Goal: Task Accomplishment & Management: Complete application form

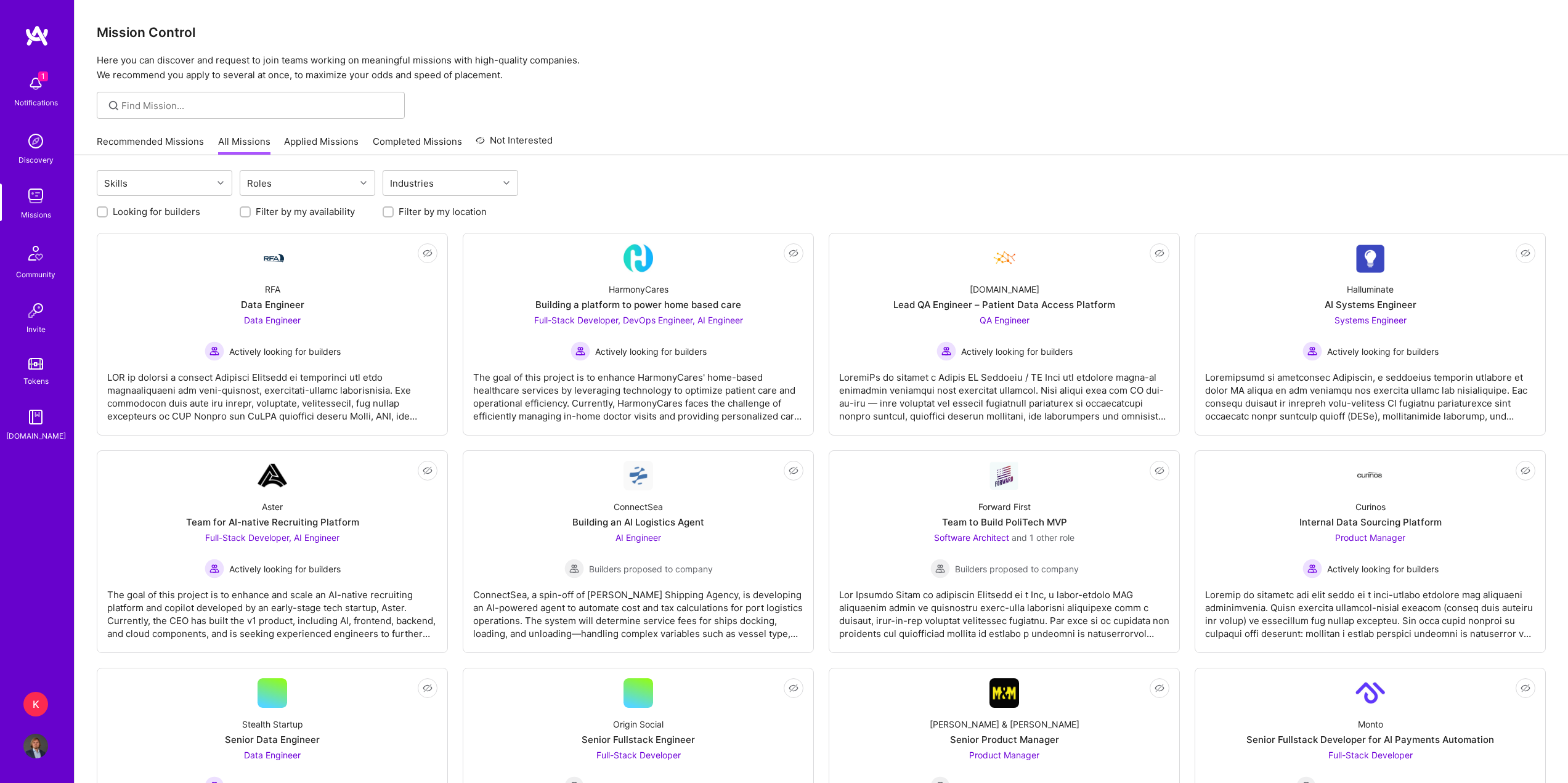
click at [311, 148] on link "Applied Missions" at bounding box center [320, 145] width 74 height 20
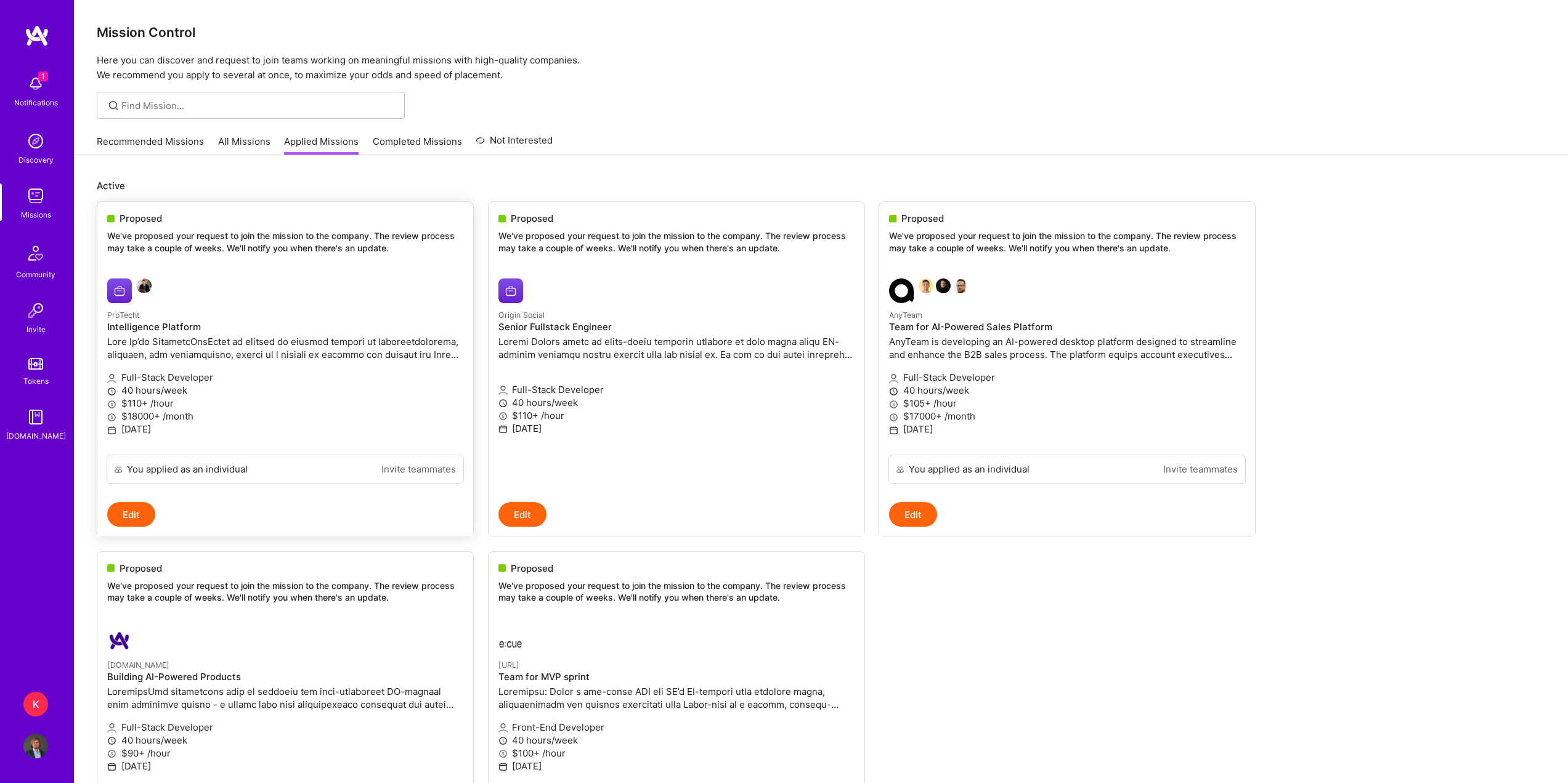
click at [305, 284] on div at bounding box center [226, 290] width 237 height 25
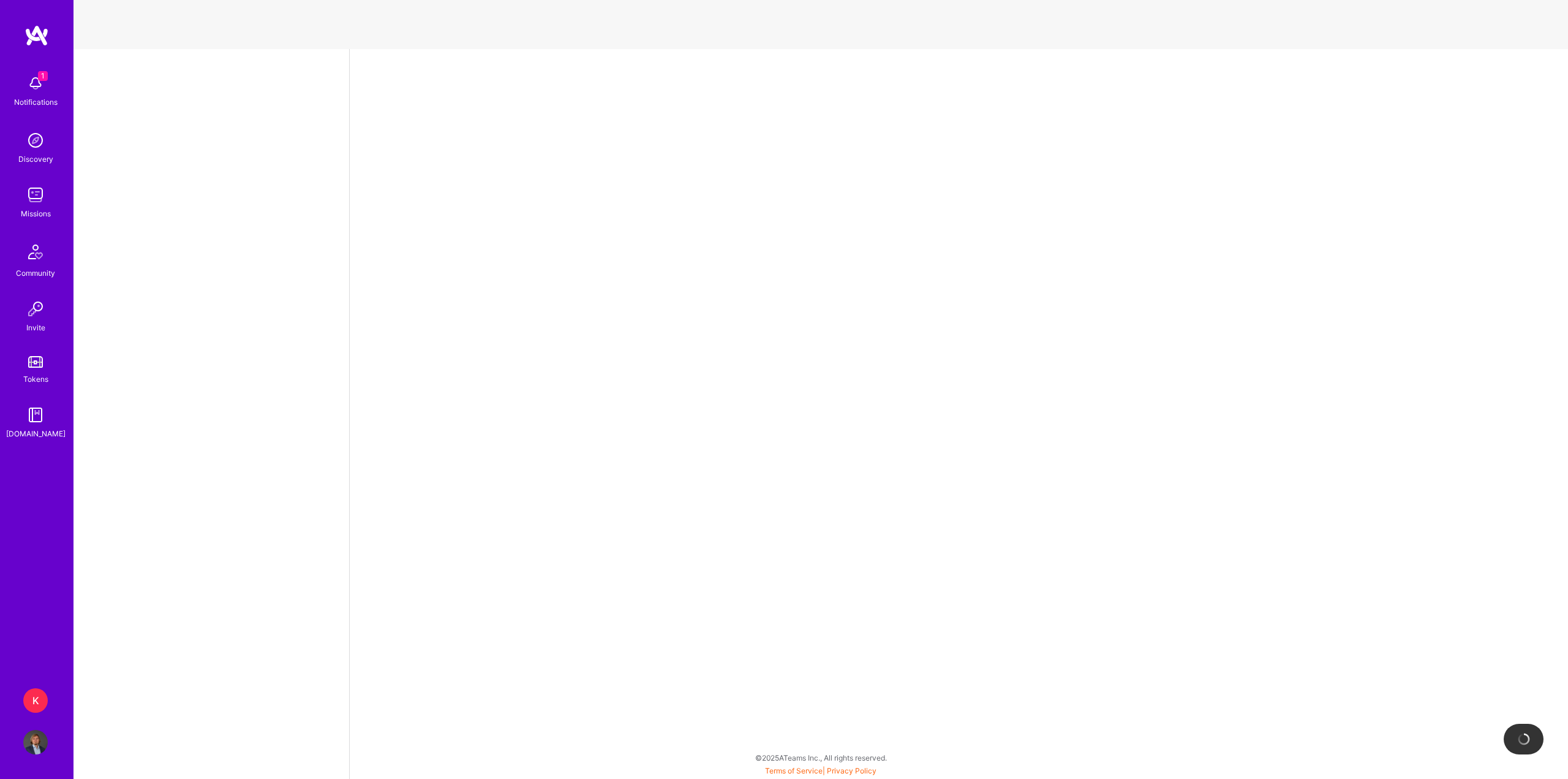
select select "PL"
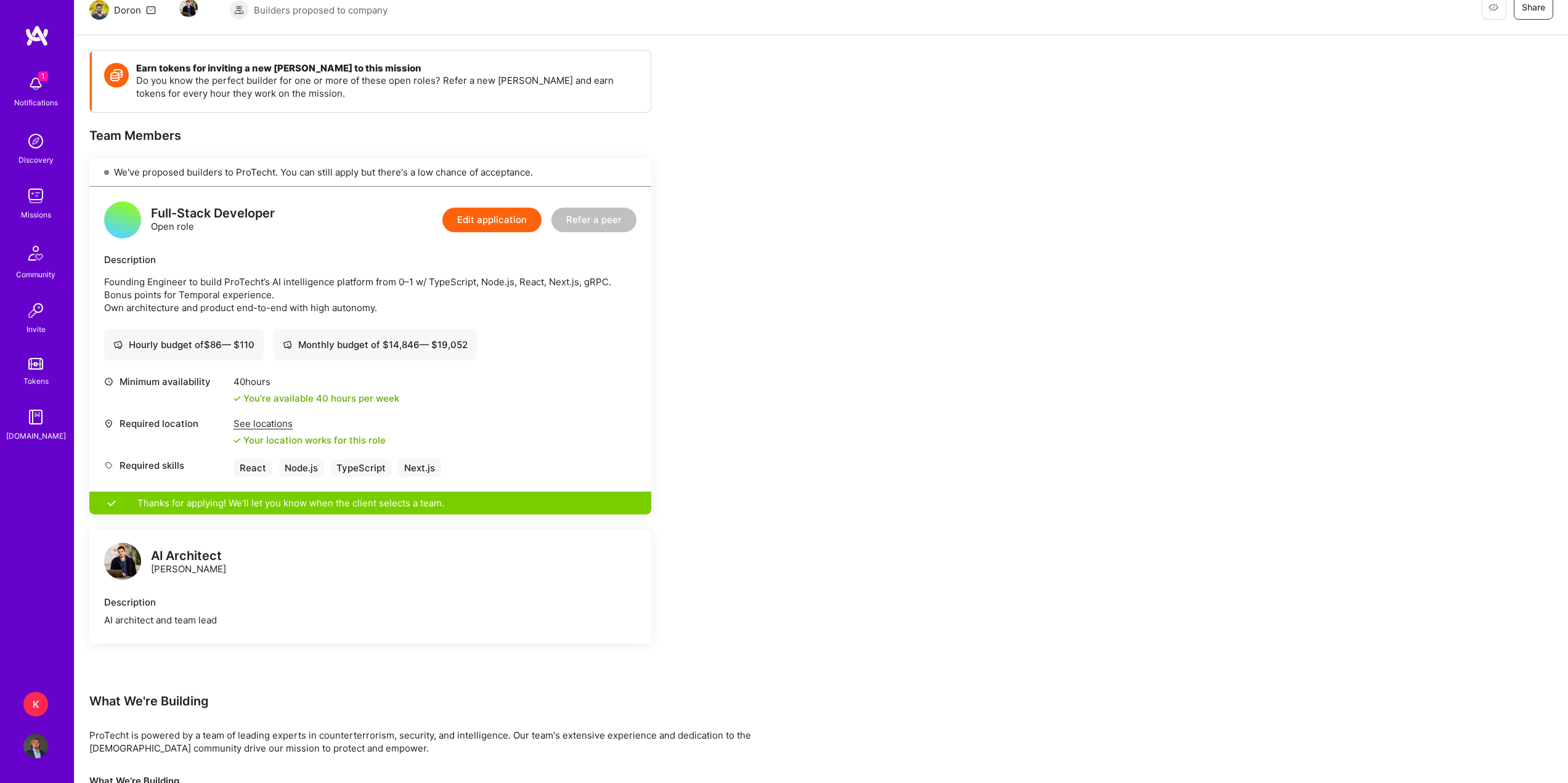
scroll to position [122, 0]
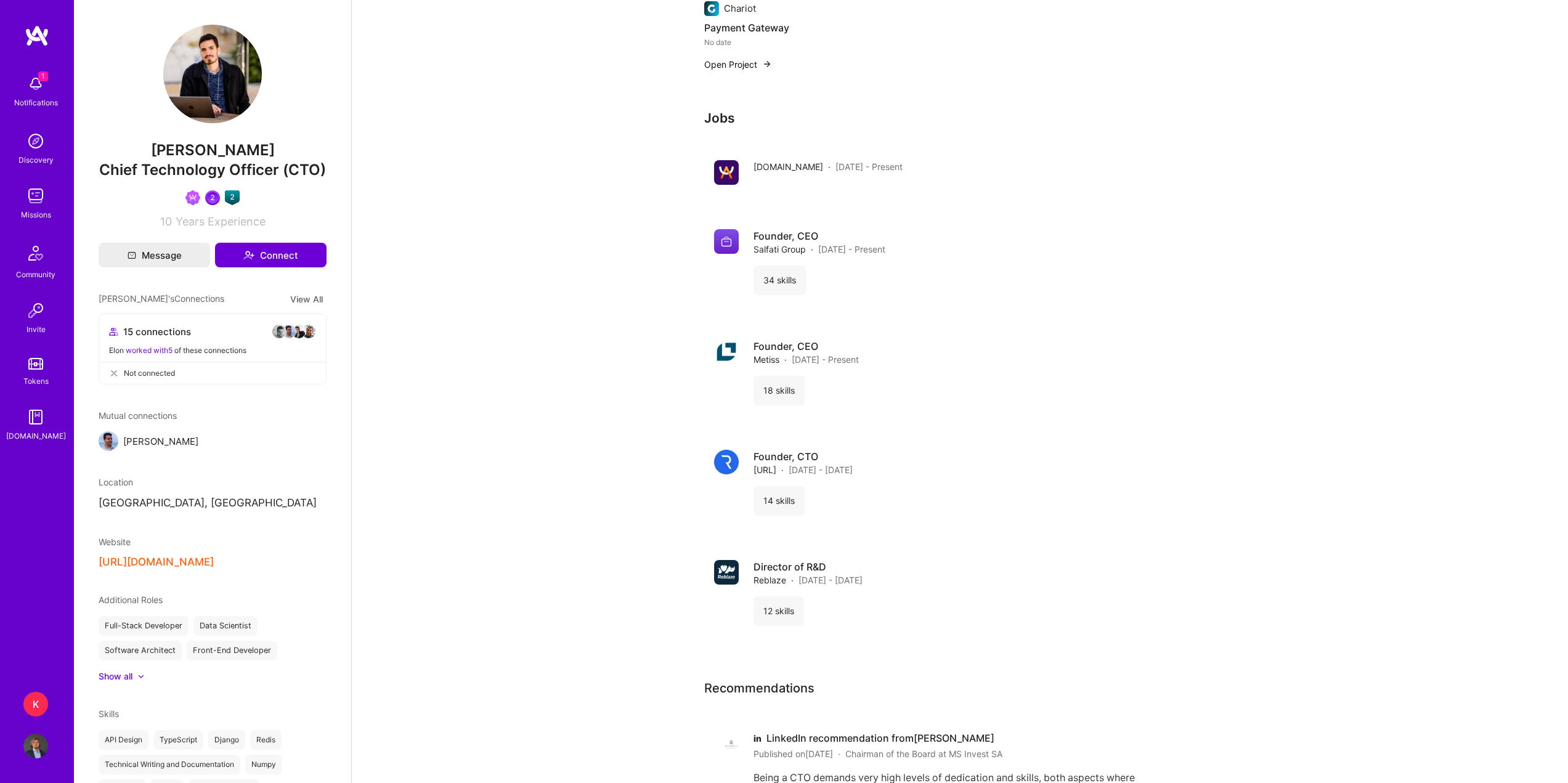
click at [44, 101] on div "Notifications" at bounding box center [36, 103] width 44 height 13
click at [39, 194] on img at bounding box center [36, 196] width 25 height 25
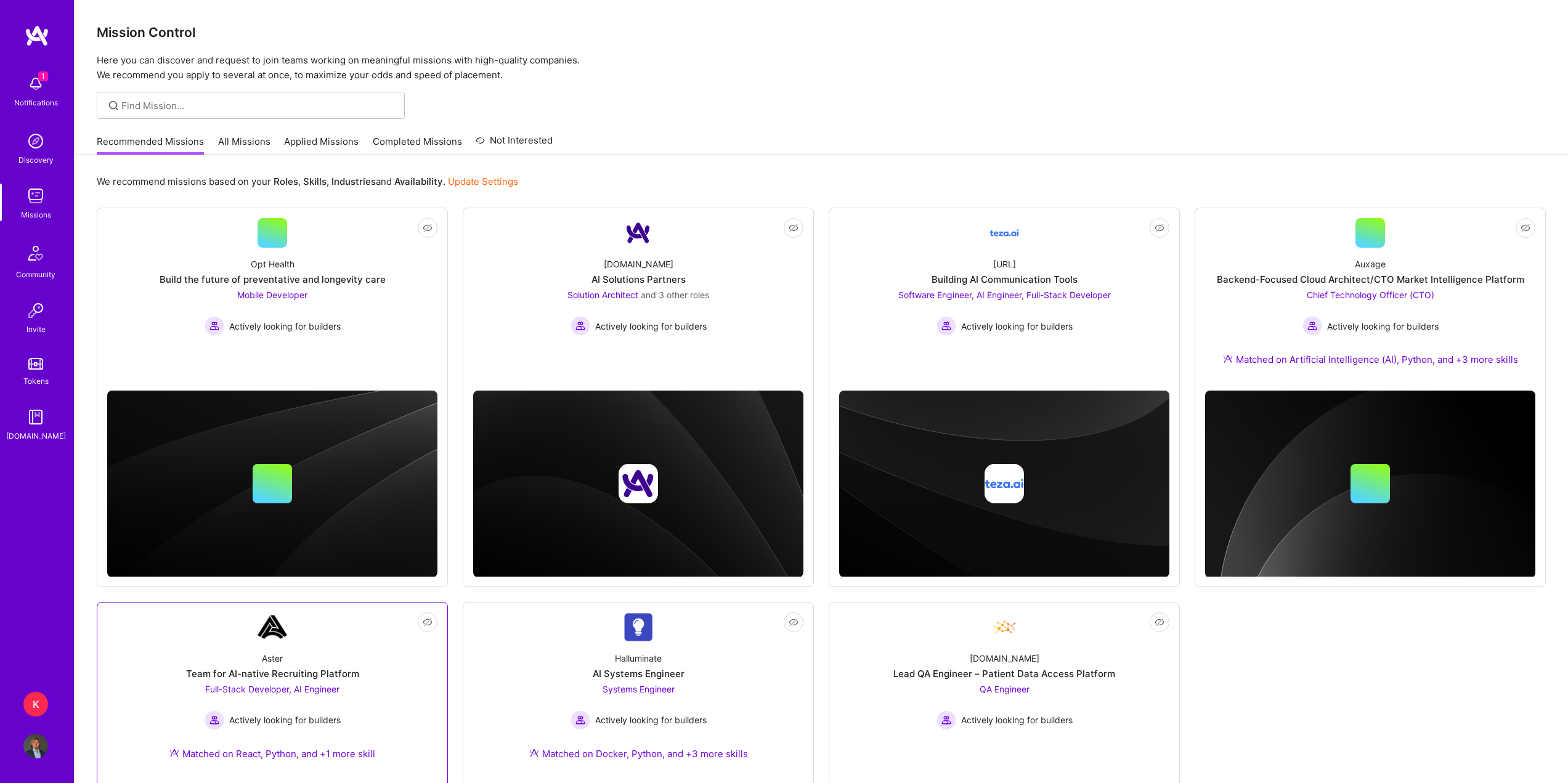
click at [290, 640] on link "Not Interested Aster Team for AI-native Recruiting Platform Full-Stack Develope…" at bounding box center [273, 693] width 330 height 162
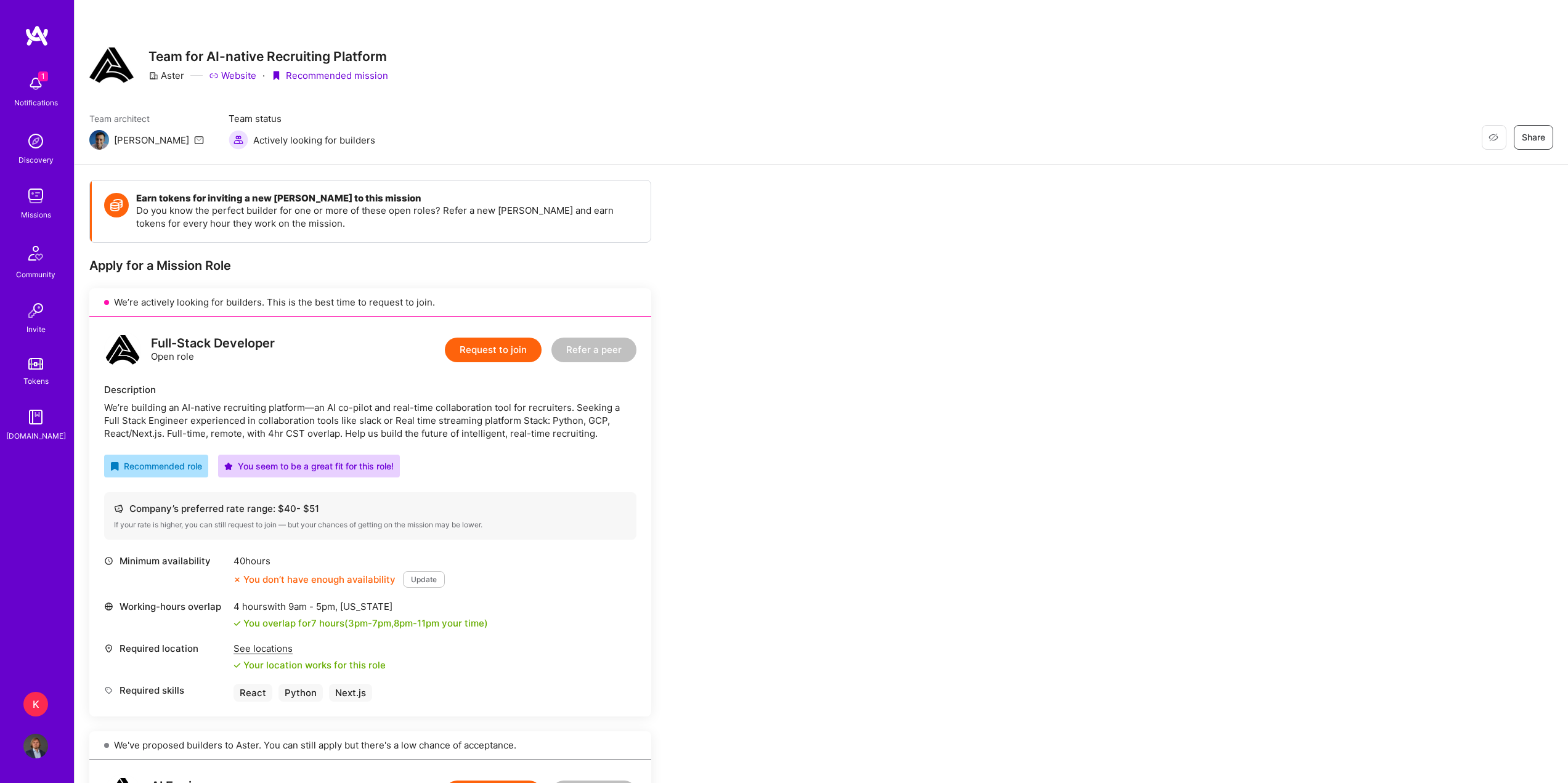
click at [35, 201] on img at bounding box center [36, 196] width 25 height 25
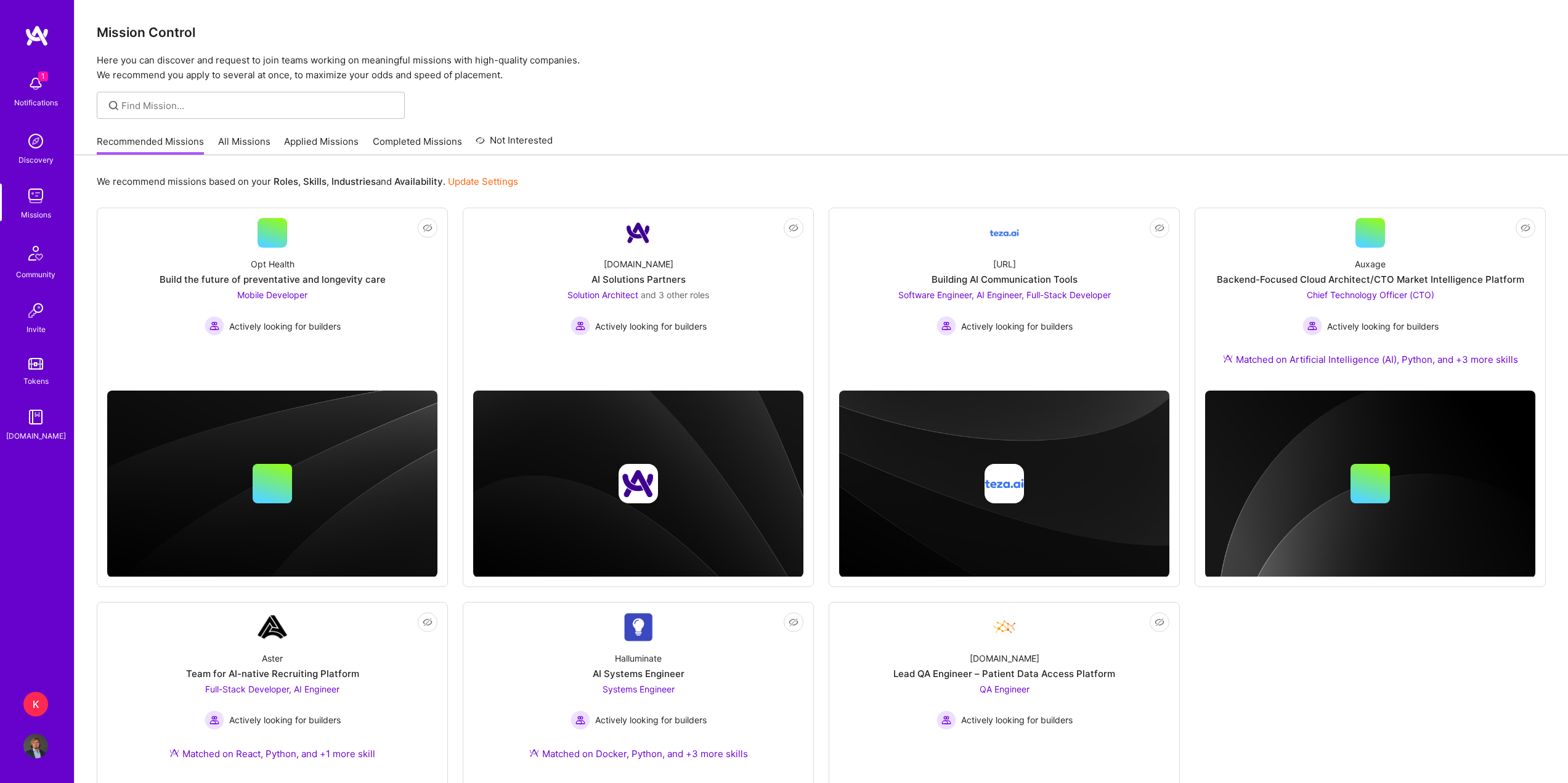
click at [269, 140] on div "Recommended Missions All Missions Applied Missions Completed Missions Not Inter…" at bounding box center [324, 141] width 456 height 27
click at [284, 140] on link "Applied Missions" at bounding box center [320, 145] width 74 height 20
